Goal: Task Accomplishment & Management: Manage account settings

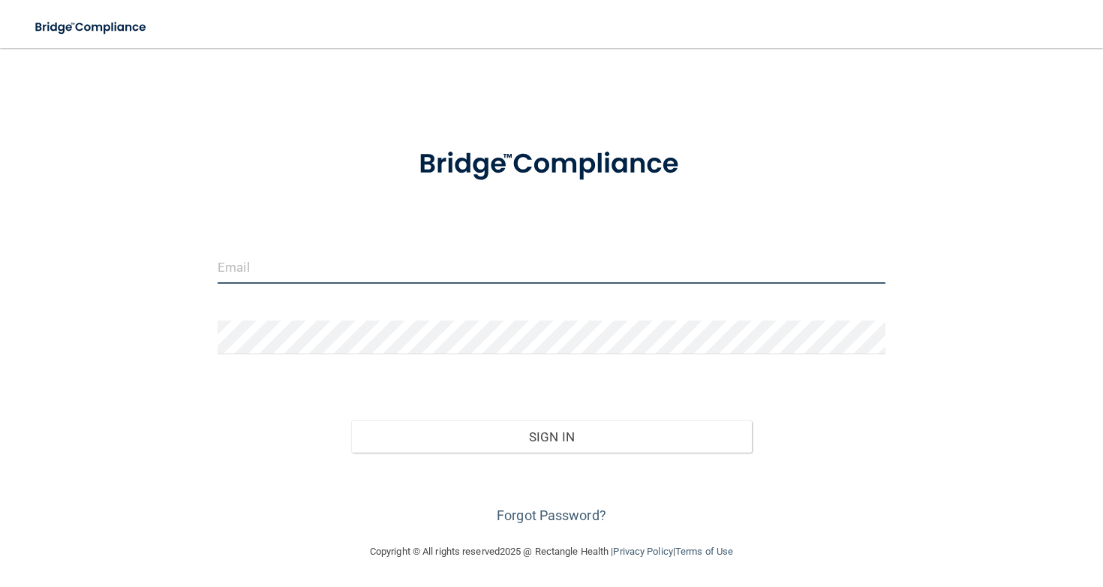
scroll to position [9, 0]
click at [327, 257] on input "email" at bounding box center [552, 268] width 668 height 34
type input "[EMAIL_ADDRESS][DOMAIN_NAME]"
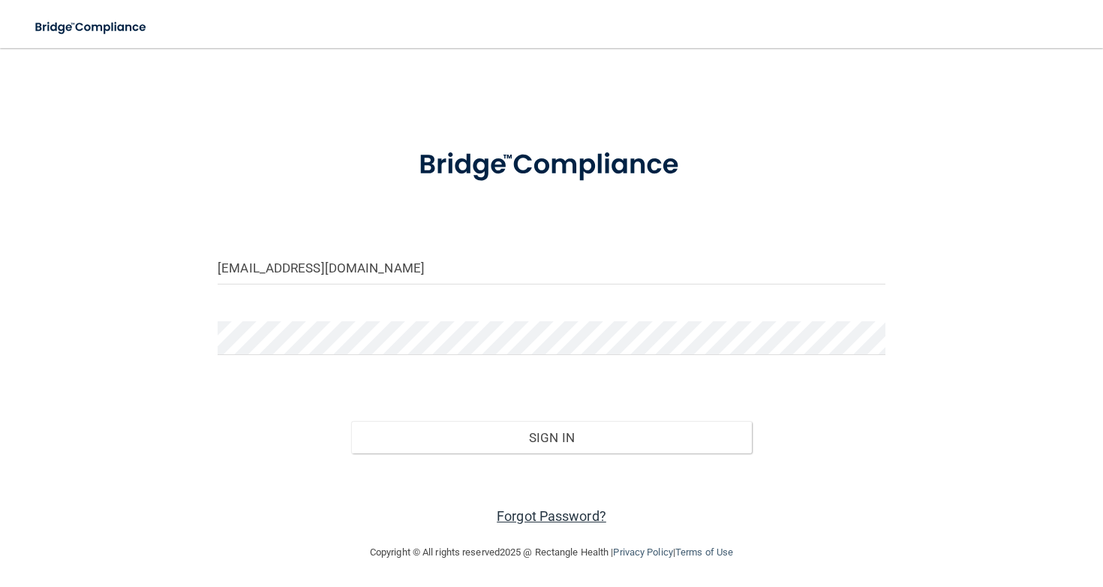
click at [568, 517] on link "Forgot Password?" at bounding box center [552, 516] width 110 height 16
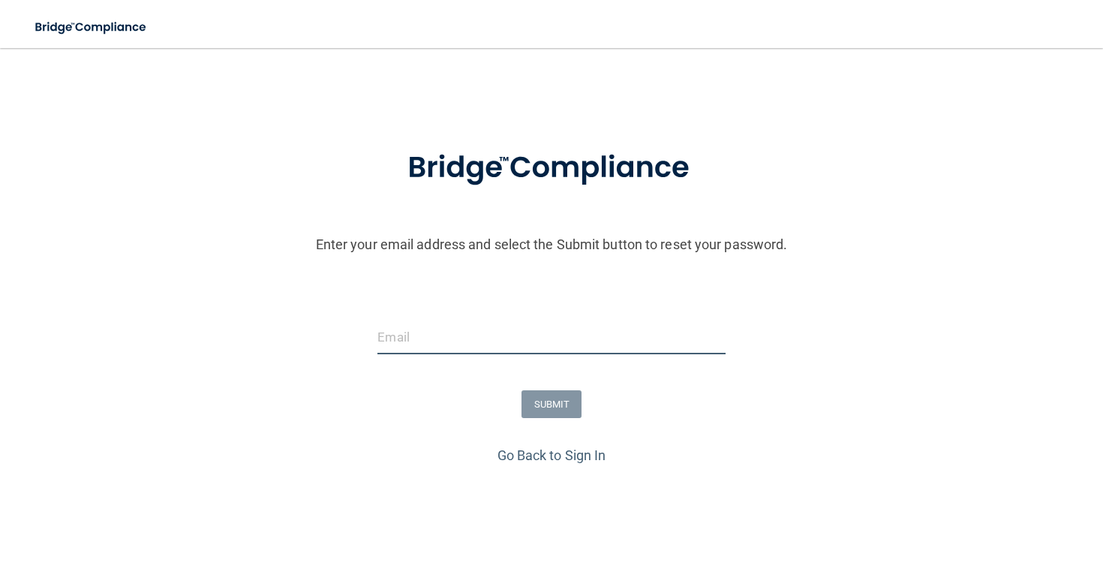
click at [551, 353] on input "email" at bounding box center [550, 337] width 347 height 34
type input "[EMAIL_ADDRESS][DOMAIN_NAME]"
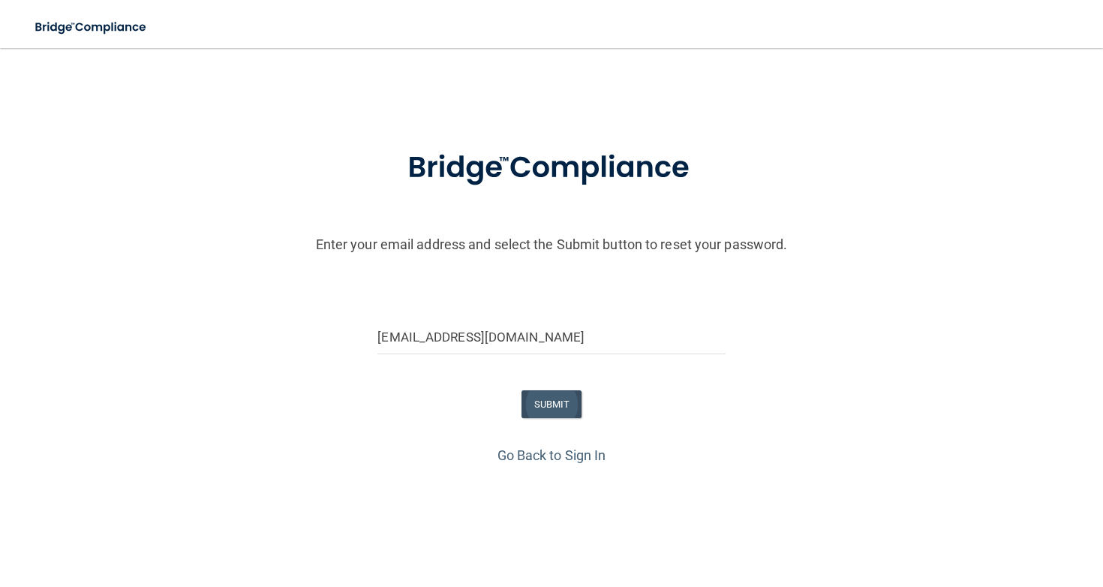
click at [567, 403] on button "SUBMIT" at bounding box center [552, 404] width 61 height 28
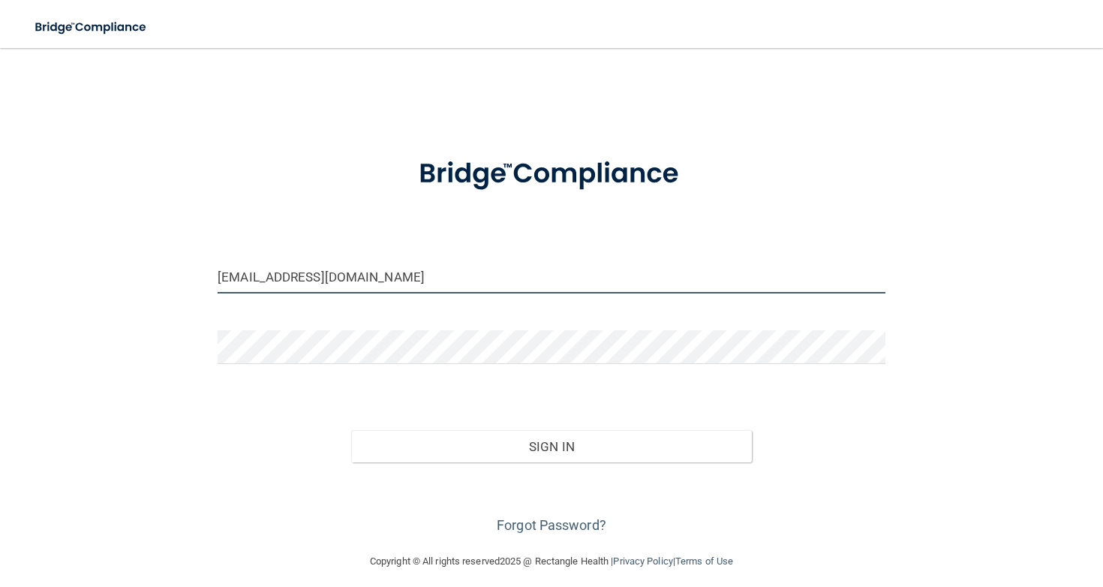
type input "[EMAIL_ADDRESS][DOMAIN_NAME]"
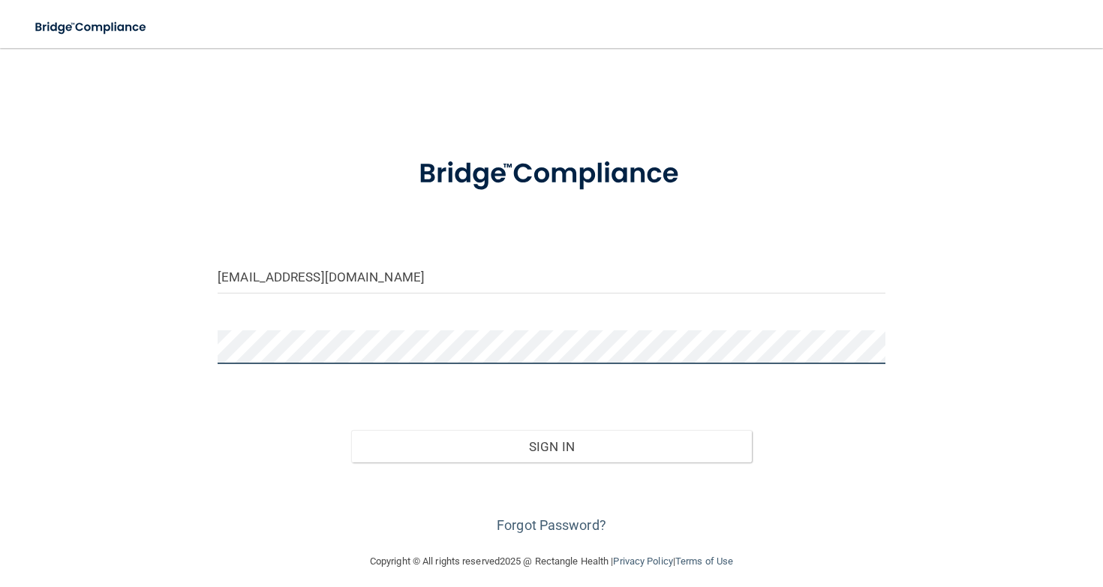
click at [551, 445] on button "Sign In" at bounding box center [551, 446] width 401 height 33
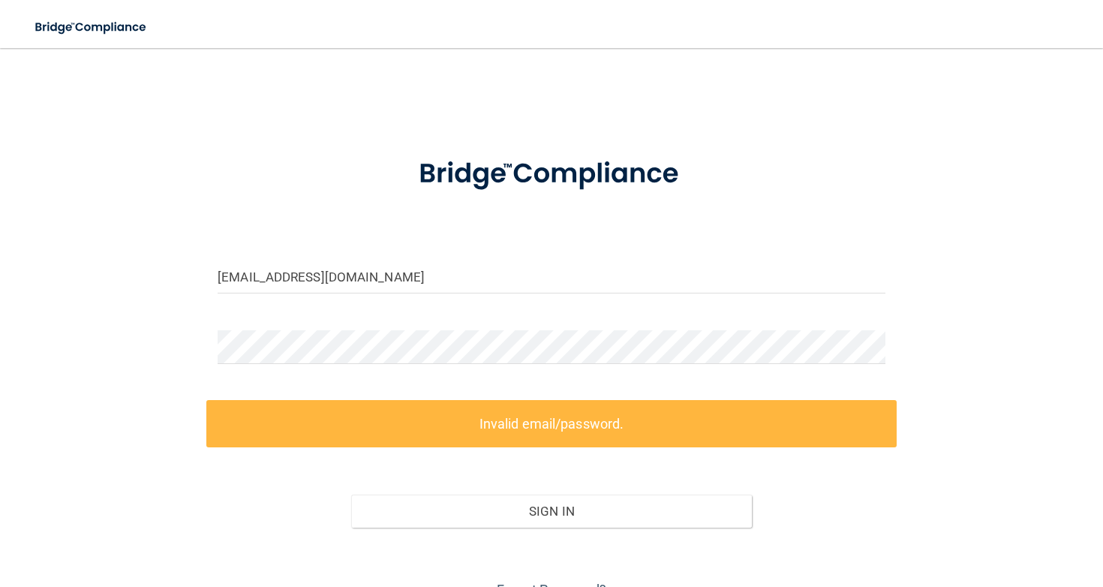
click at [888, 348] on div at bounding box center [551, 352] width 690 height 45
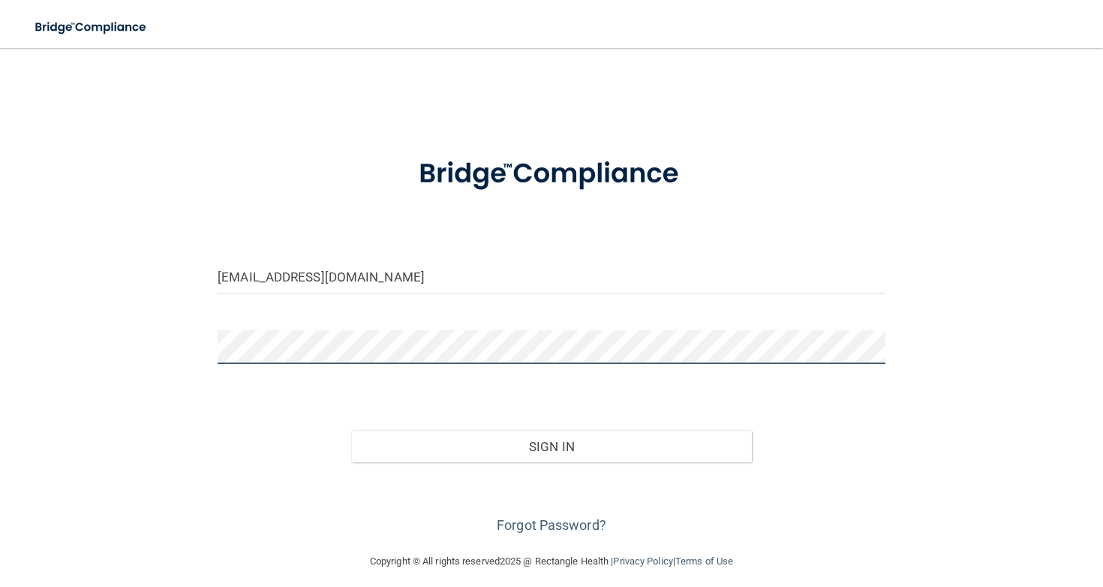
click at [551, 445] on button "Sign In" at bounding box center [551, 446] width 401 height 33
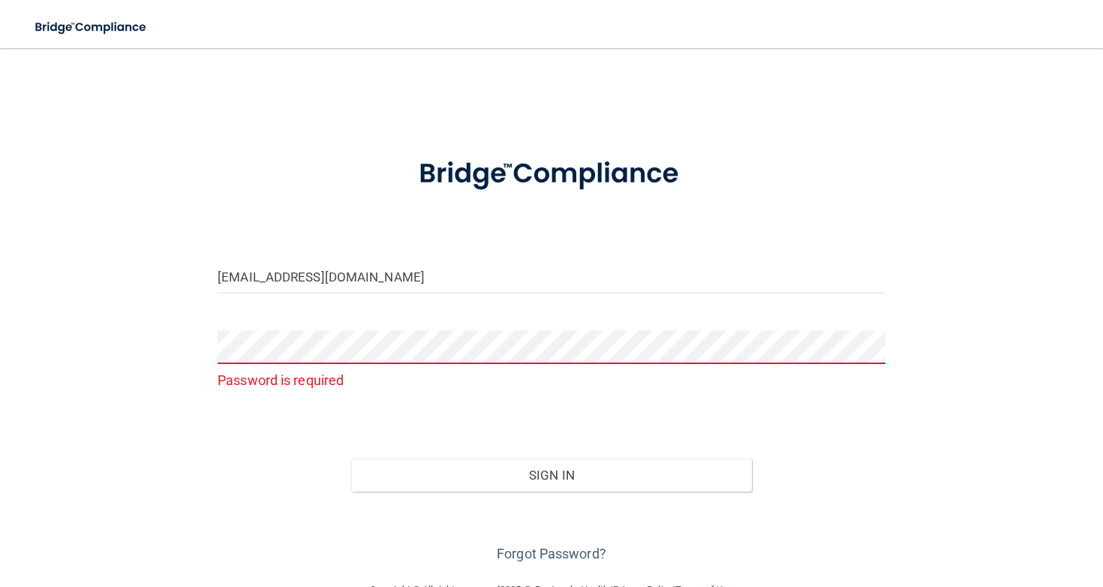
click at [699, 379] on p "Password is required" at bounding box center [552, 380] width 668 height 25
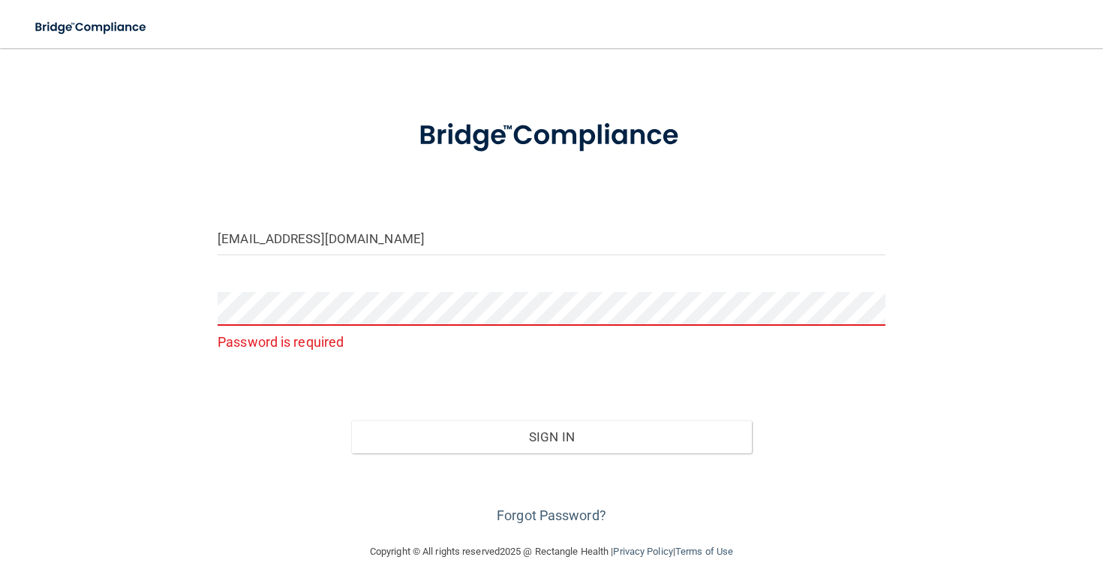
scroll to position [38, 0]
click at [560, 508] on link "Forgot Password?" at bounding box center [552, 516] width 110 height 16
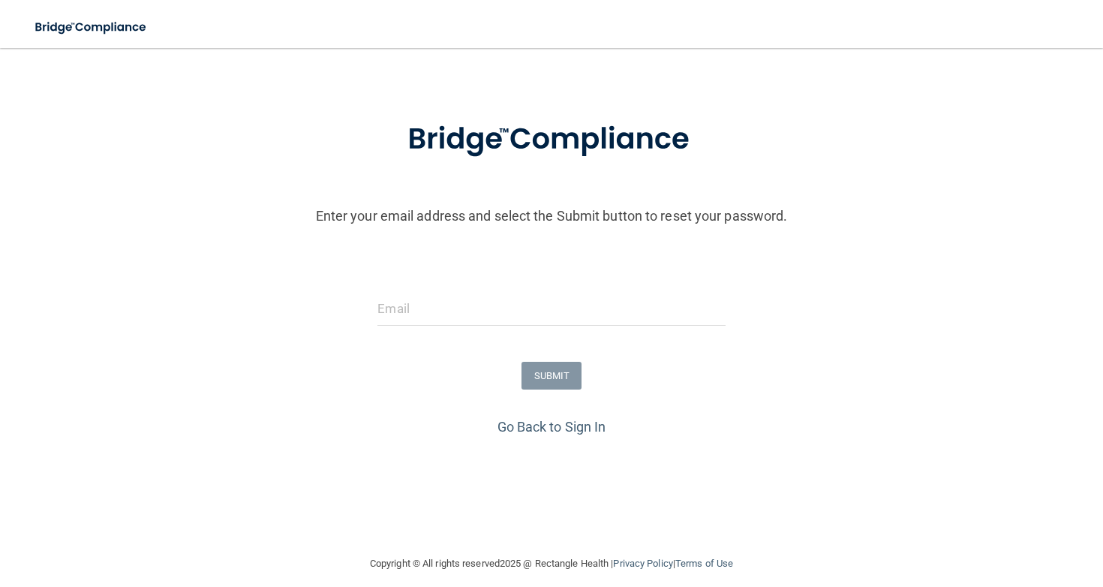
click at [515, 334] on div at bounding box center [551, 314] width 370 height 45
click at [416, 316] on input "email" at bounding box center [550, 309] width 347 height 34
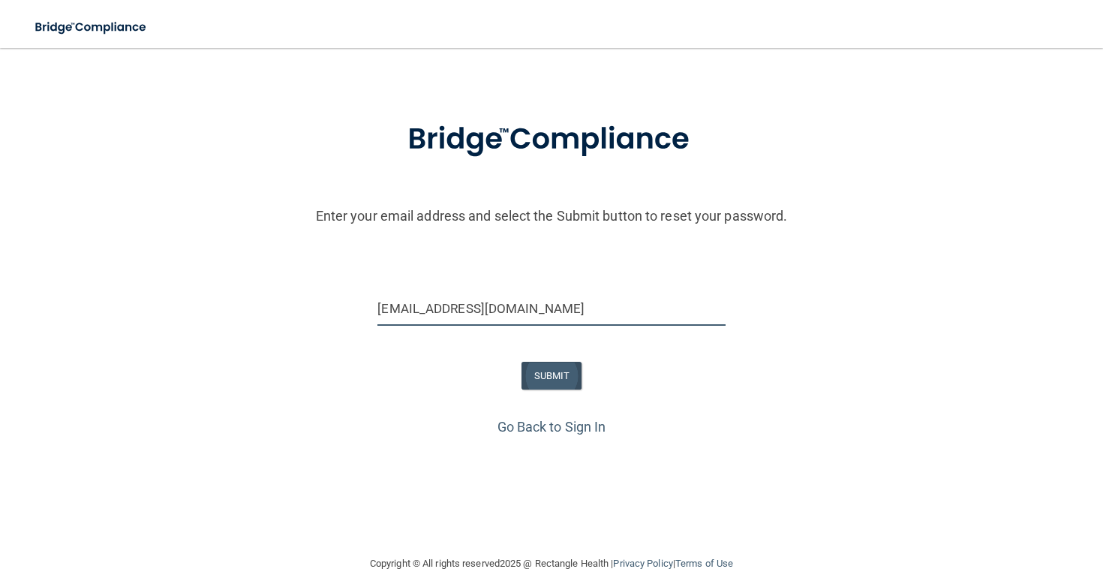
type input "[EMAIL_ADDRESS][DOMAIN_NAME]"
click at [545, 384] on button "SUBMIT" at bounding box center [552, 376] width 61 height 28
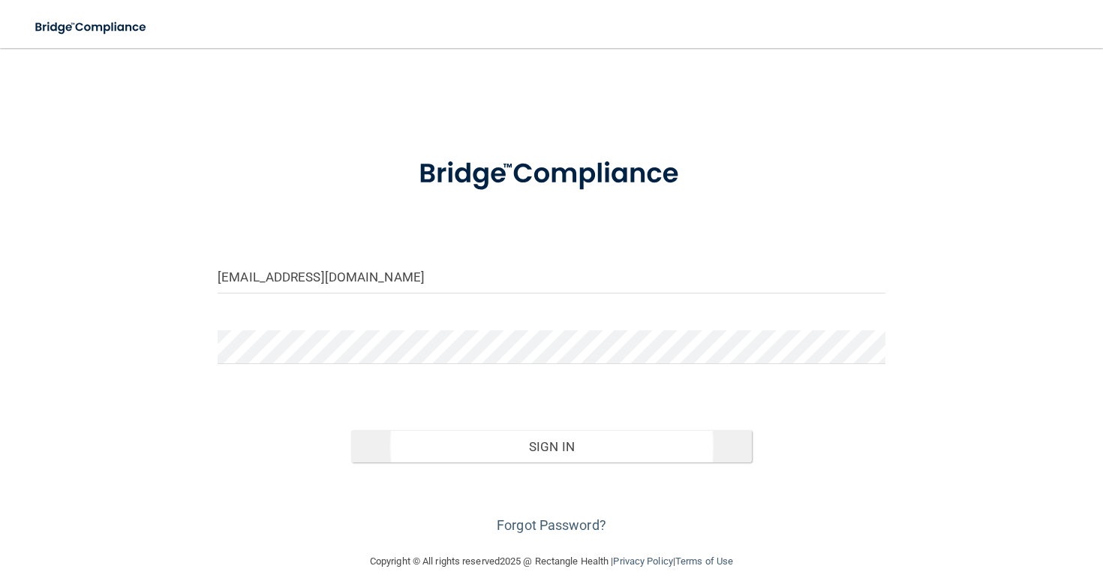
click at [435, 447] on button "Sign In" at bounding box center [551, 446] width 401 height 33
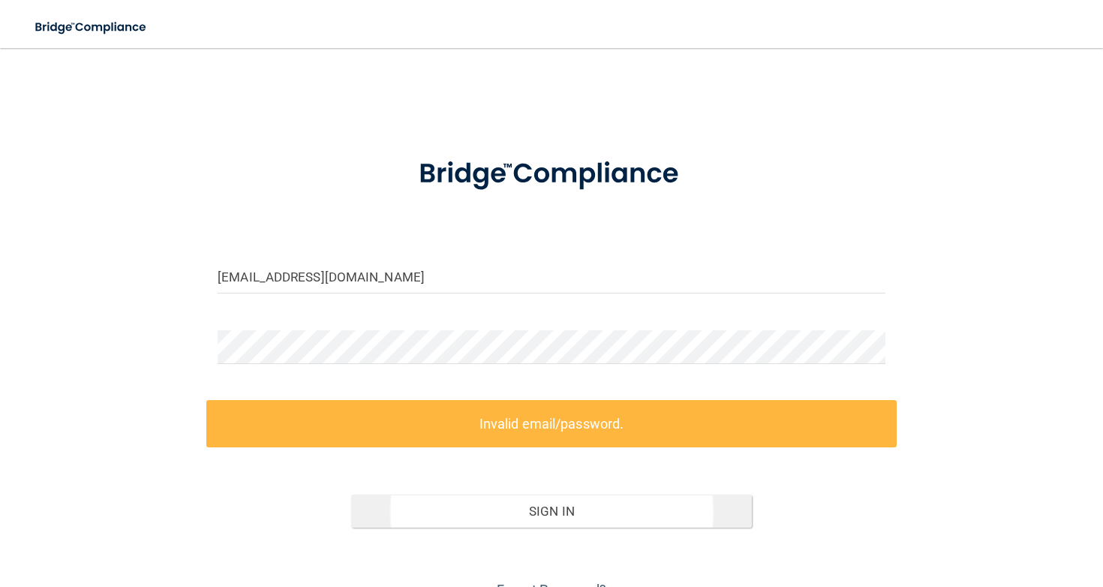
click at [483, 523] on button "Sign In" at bounding box center [551, 511] width 401 height 33
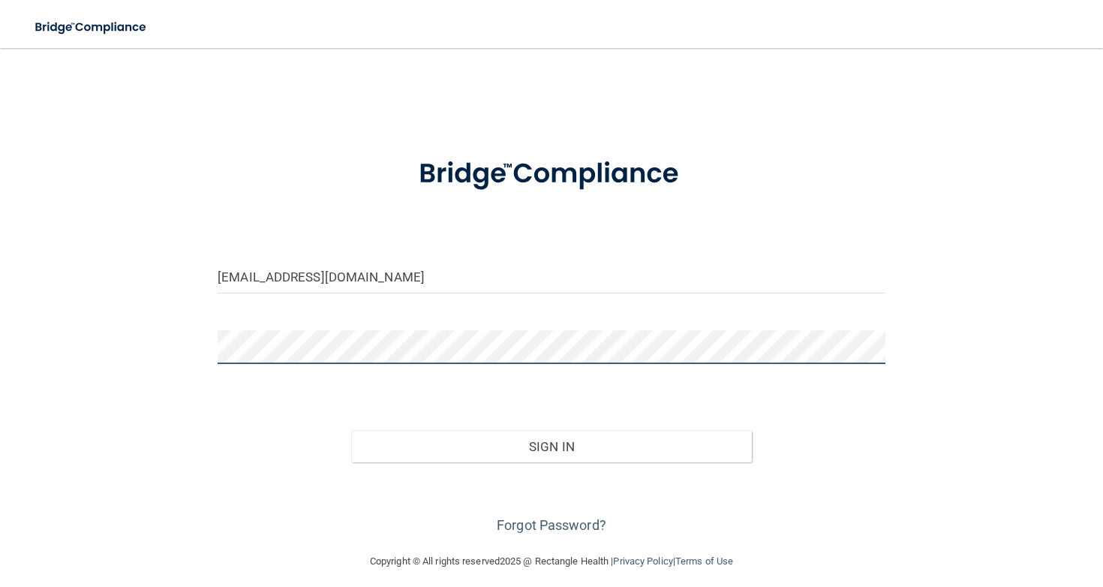
click at [551, 445] on button "Sign In" at bounding box center [551, 446] width 401 height 33
click at [422, 436] on button "Sign In" at bounding box center [551, 446] width 401 height 33
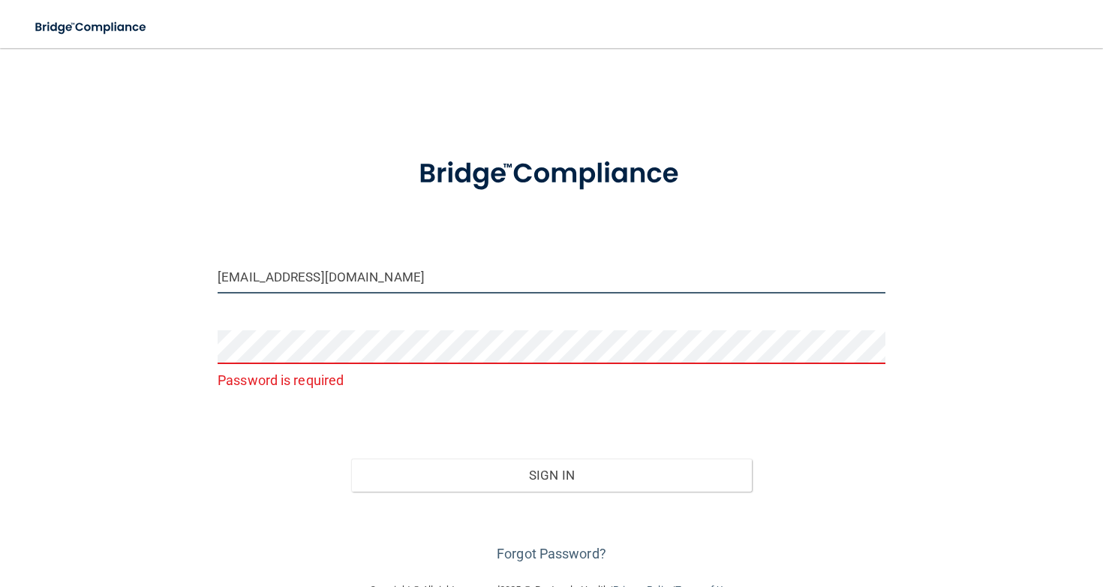
click at [257, 278] on input "[EMAIL_ADDRESS][DOMAIN_NAME]" at bounding box center [552, 277] width 668 height 34
type input "[EMAIL_ADDRESS][DOMAIN_NAME]"
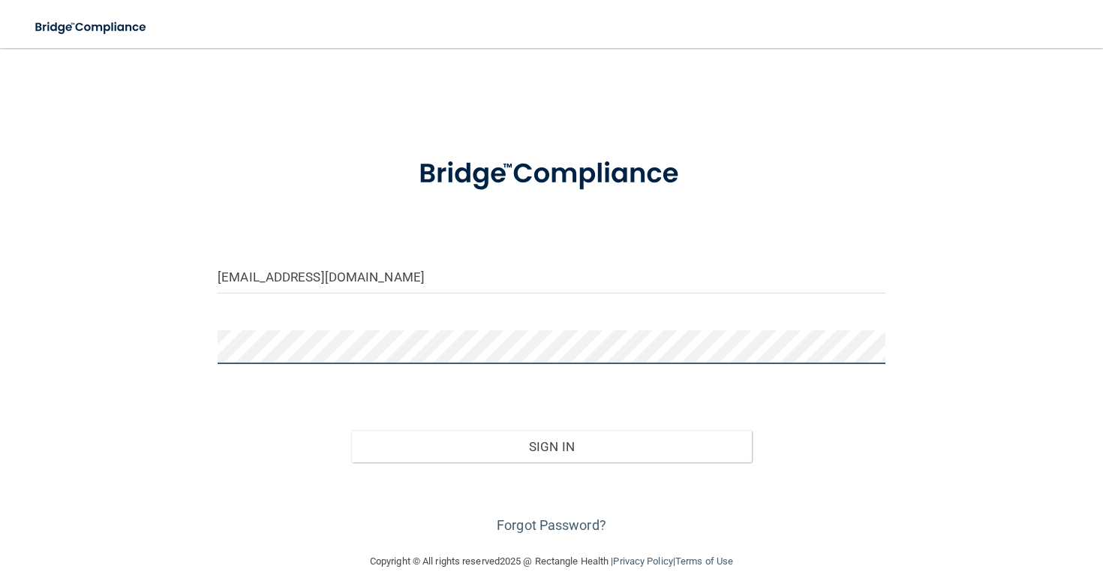
click at [551, 445] on button "Sign In" at bounding box center [551, 446] width 401 height 33
